Goal: Task Accomplishment & Management: Manage account settings

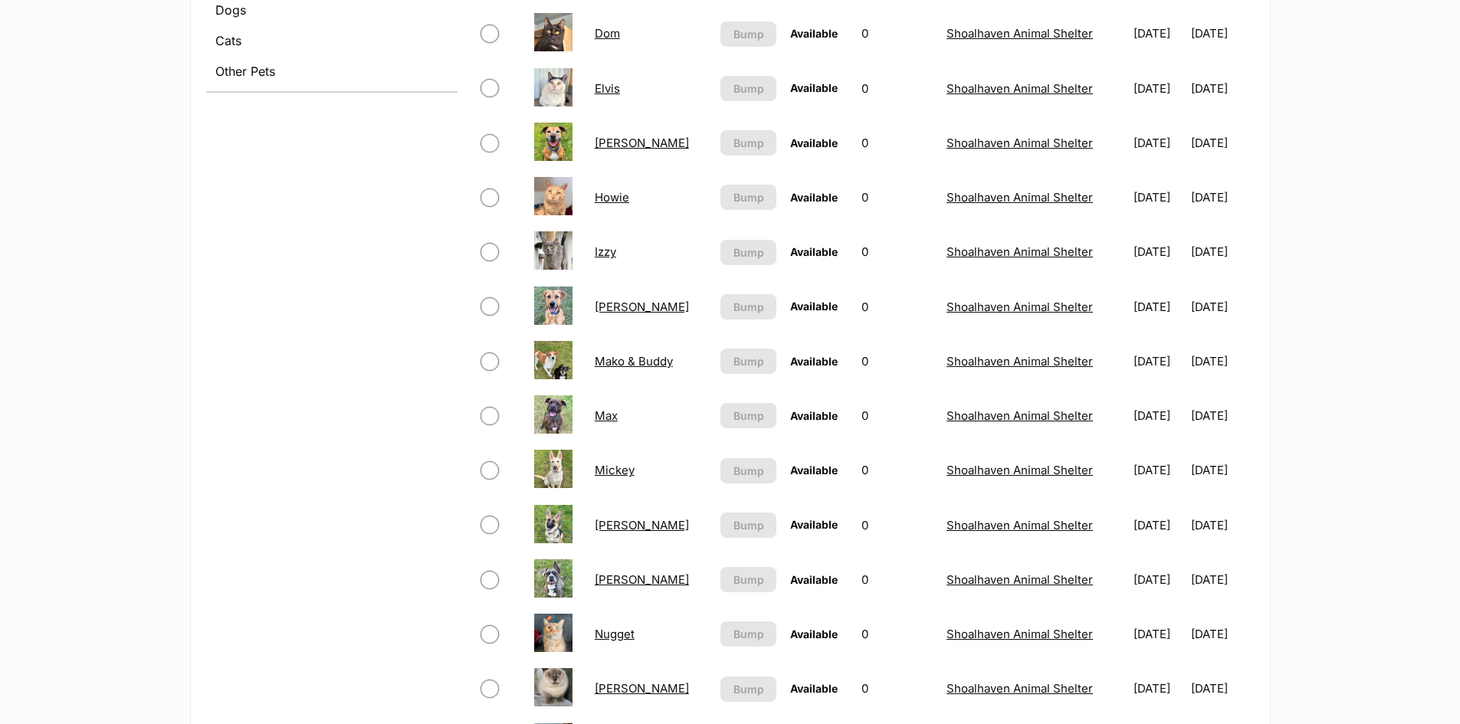
scroll to position [690, 0]
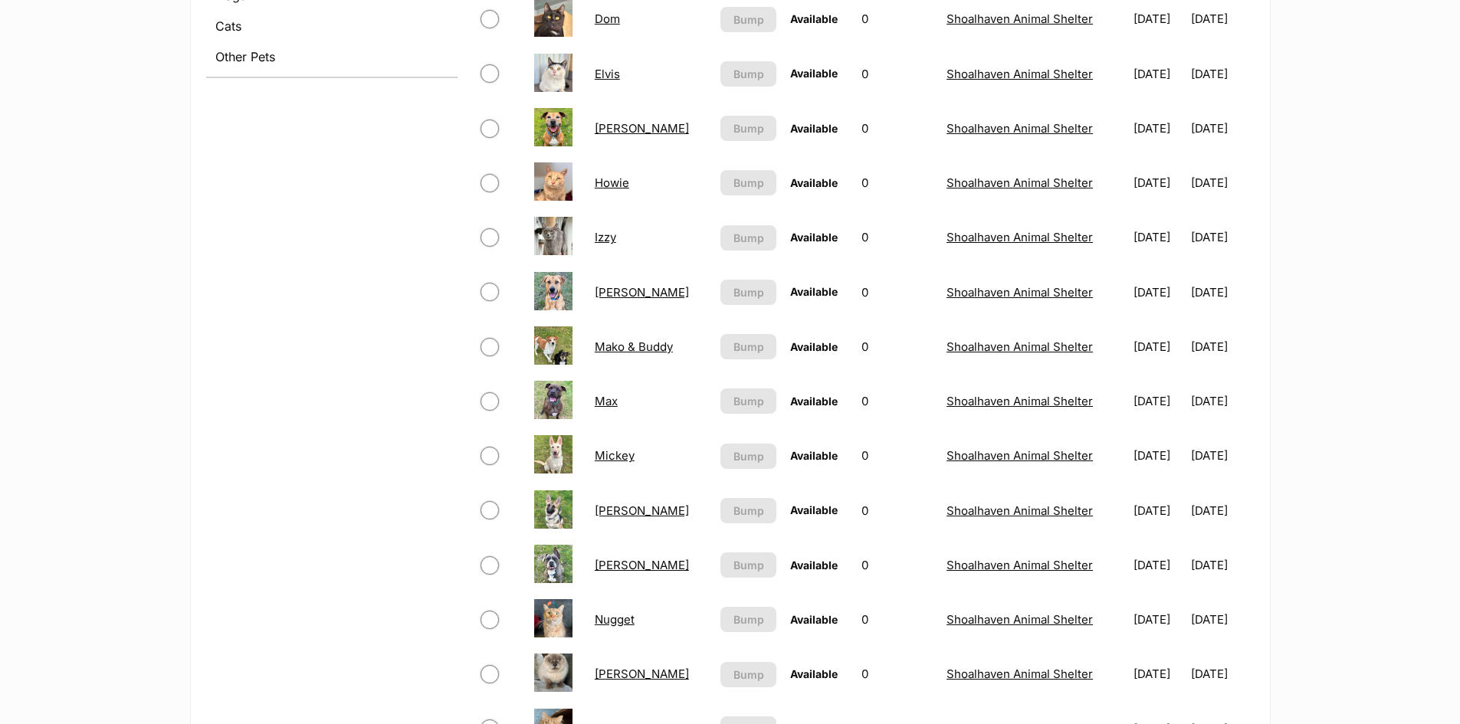
click at [612, 512] on link "[PERSON_NAME]" at bounding box center [642, 510] width 94 height 15
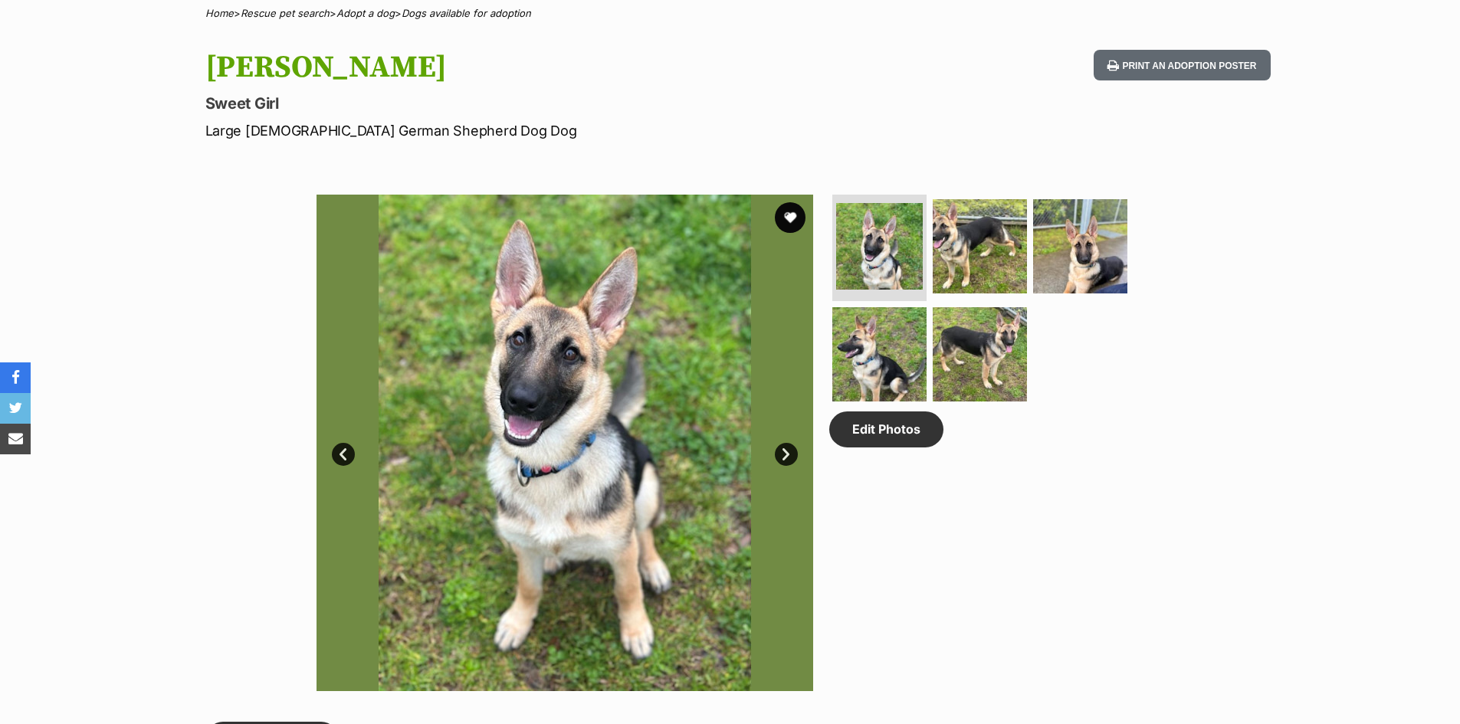
click at [790, 456] on link "Next" at bounding box center [786, 454] width 23 height 23
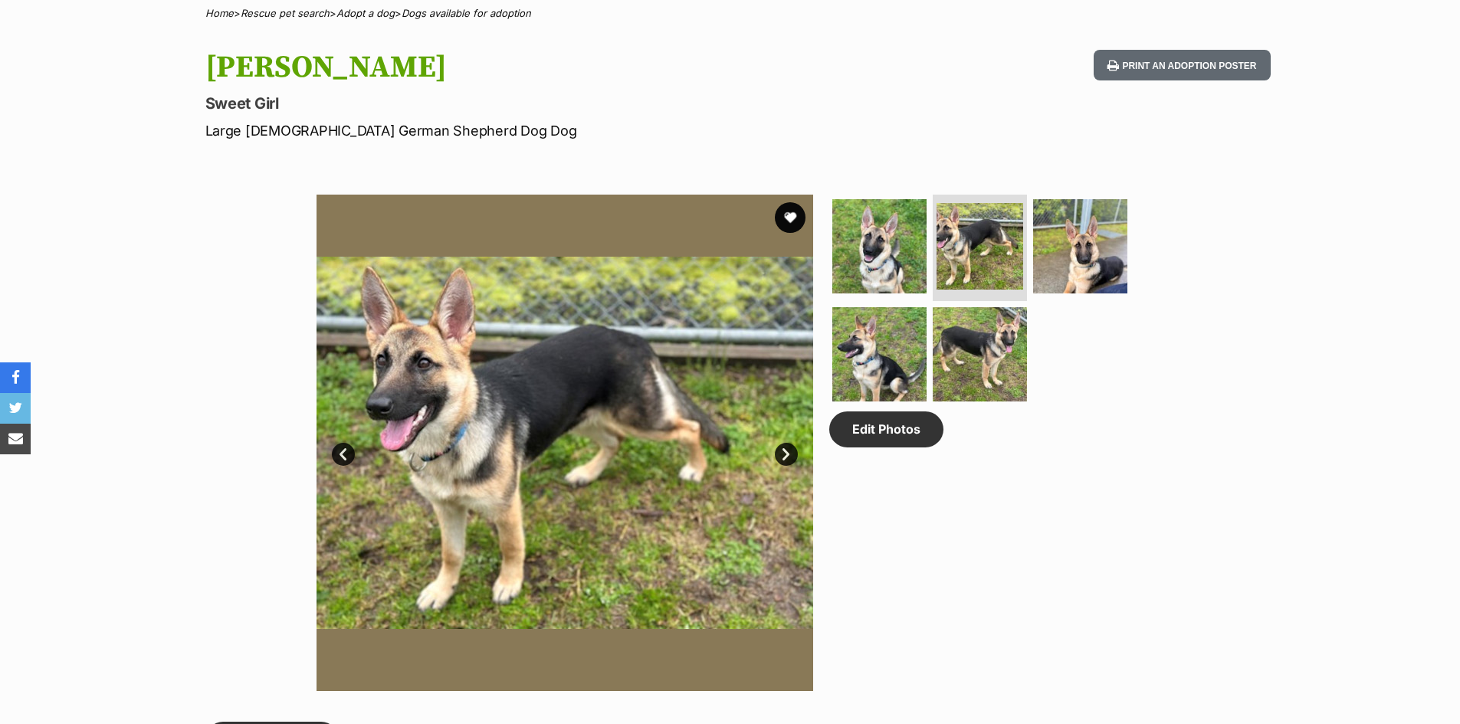
click at [790, 456] on link "Next" at bounding box center [786, 454] width 23 height 23
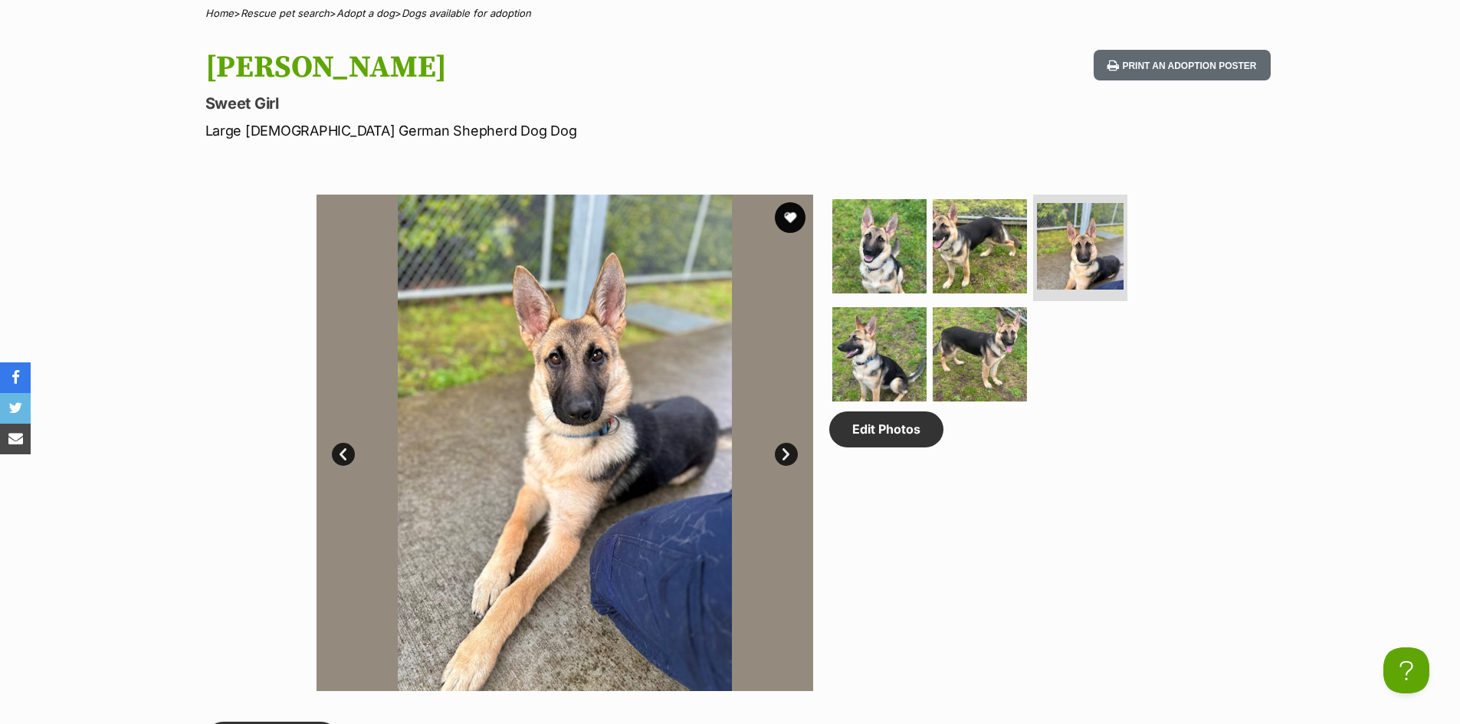
click at [790, 456] on link "Next" at bounding box center [786, 454] width 23 height 23
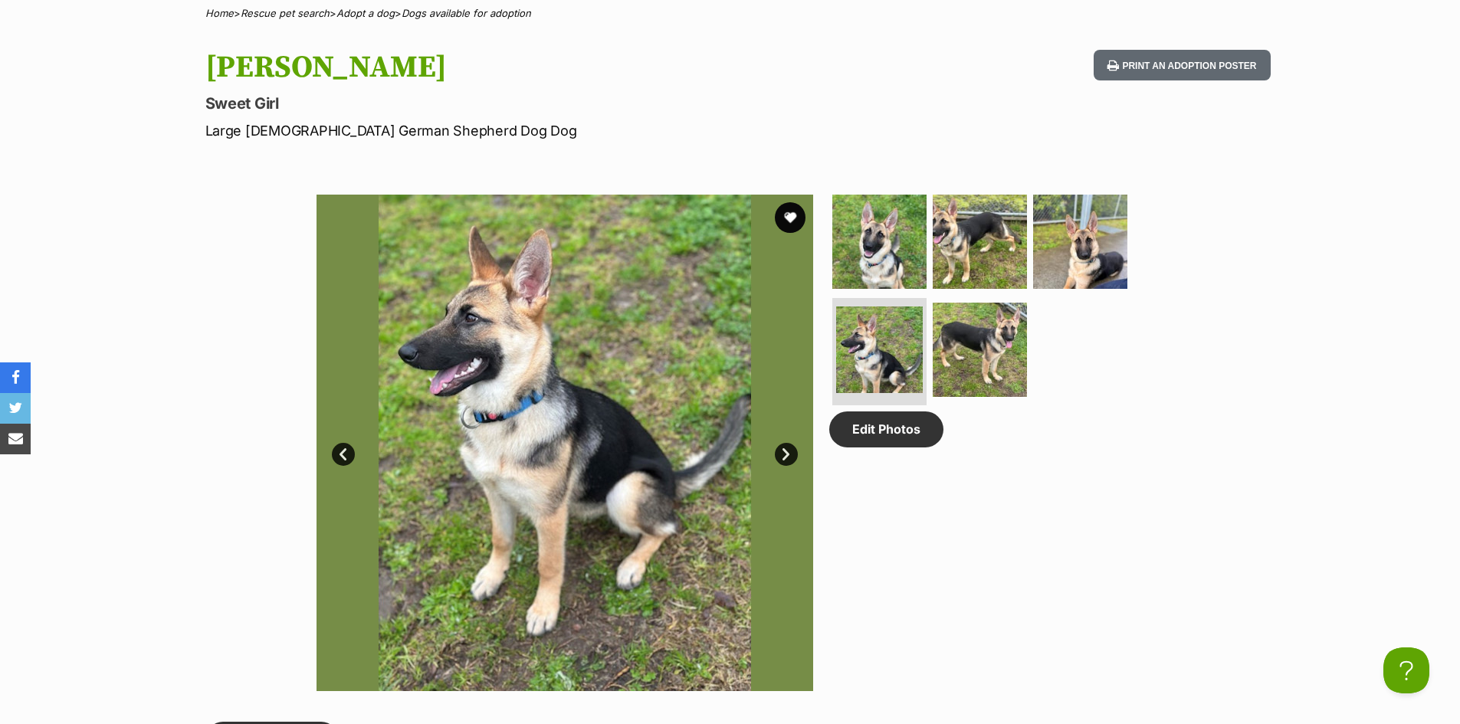
click at [790, 456] on link "Next" at bounding box center [786, 454] width 23 height 23
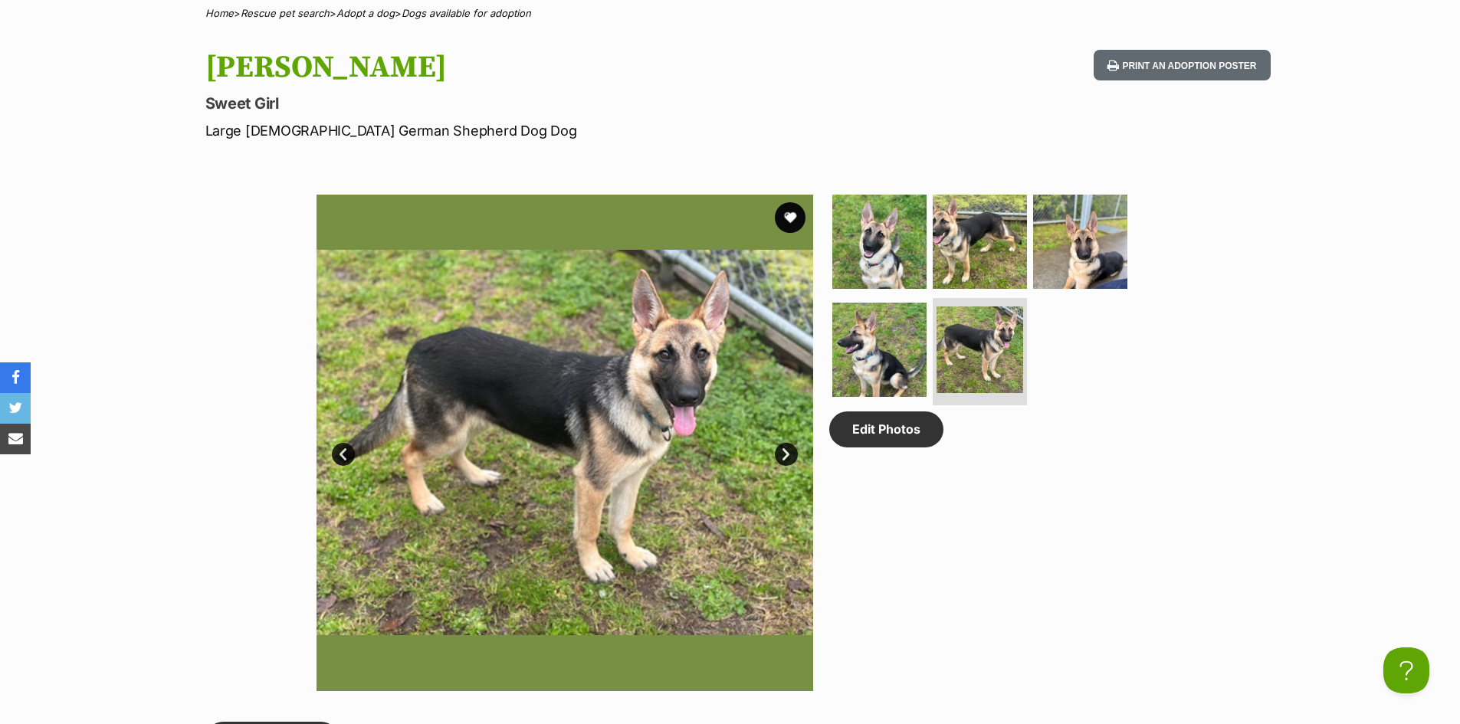
click at [790, 456] on link "Next" at bounding box center [786, 454] width 23 height 23
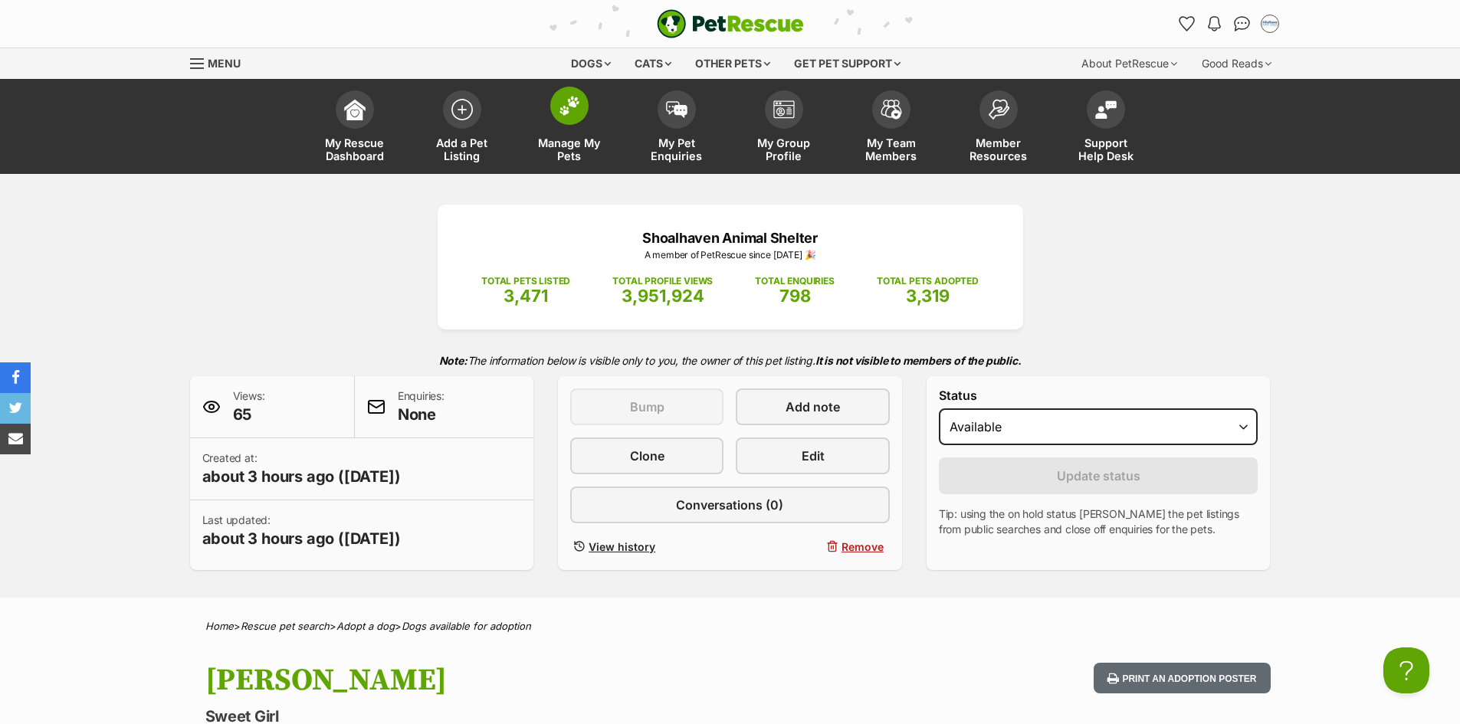
click at [569, 142] on span "Manage My Pets" at bounding box center [569, 149] width 69 height 26
